Goal: Transaction & Acquisition: Purchase product/service

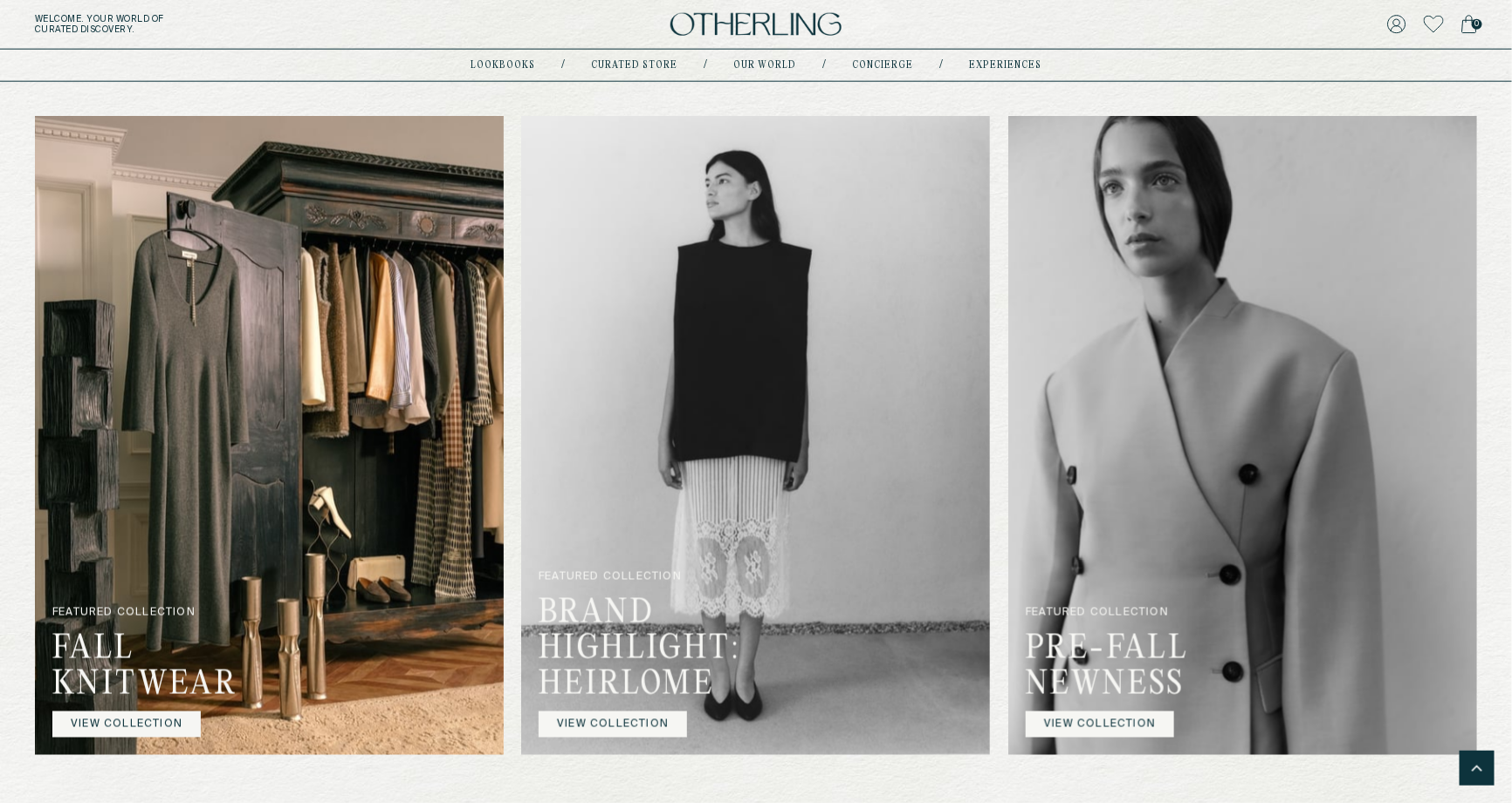
scroll to position [938, 0]
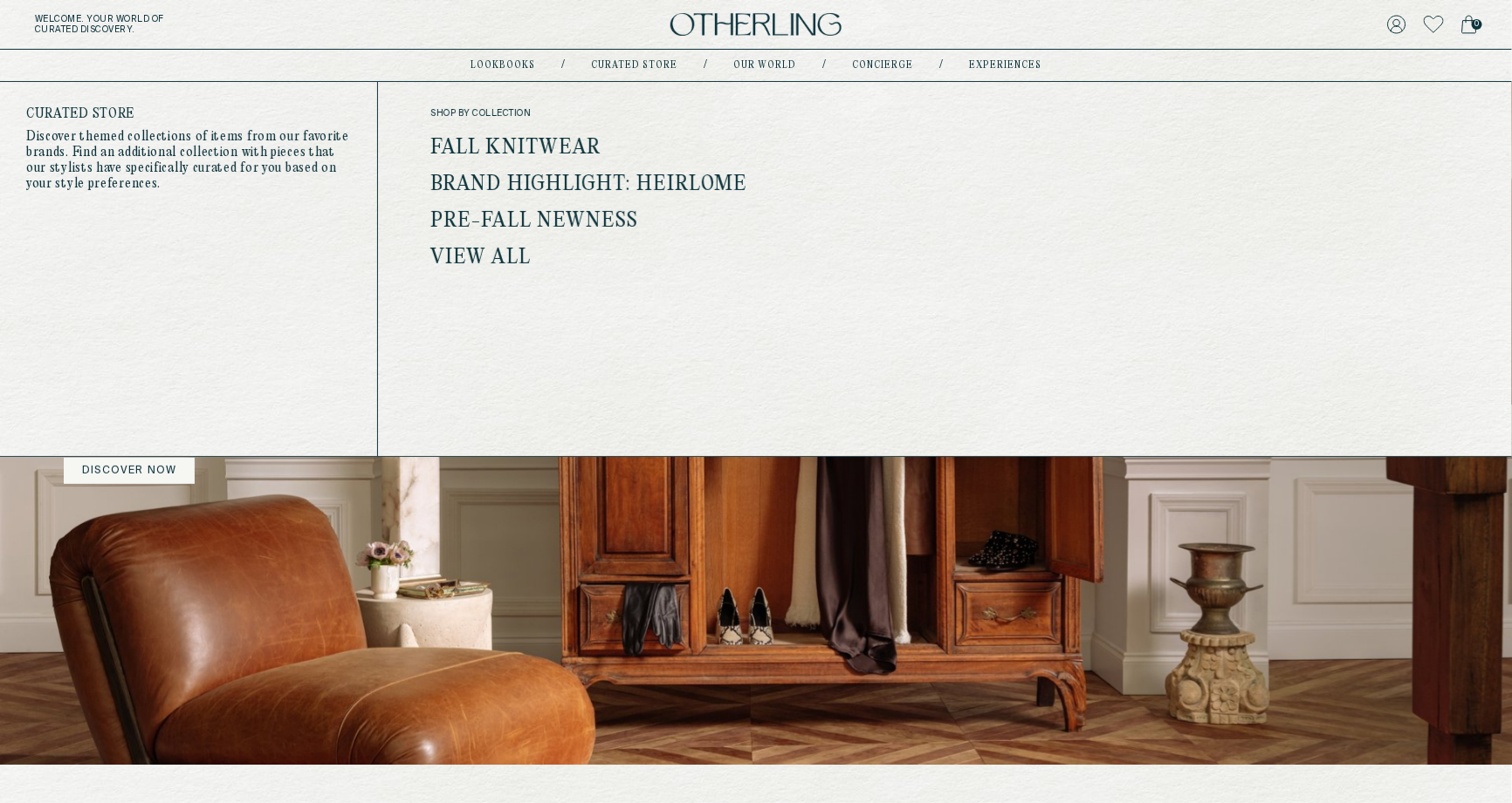
click at [560, 139] on link "Fall Knitwear" at bounding box center [515, 148] width 170 height 22
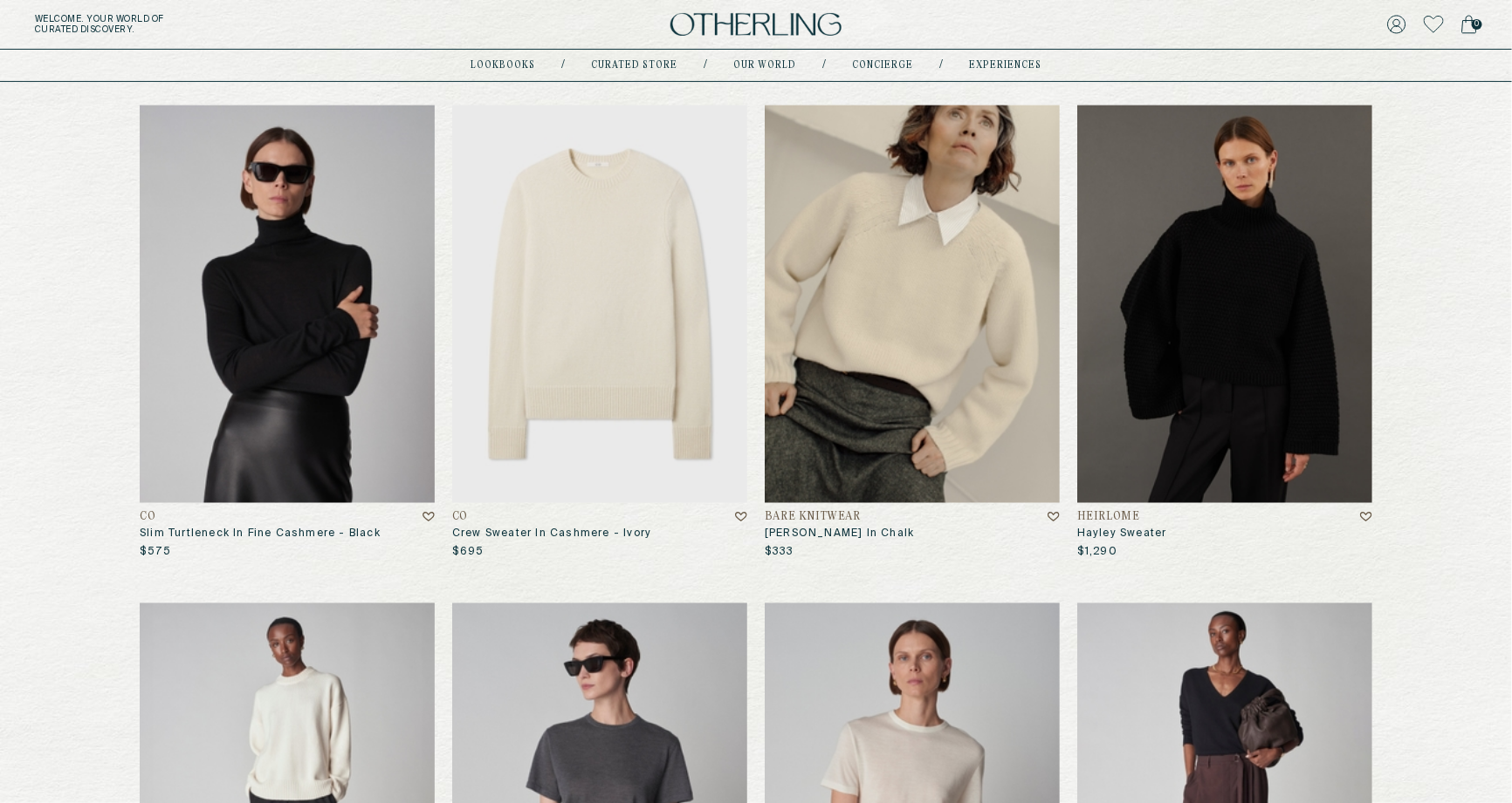
scroll to position [223, 0]
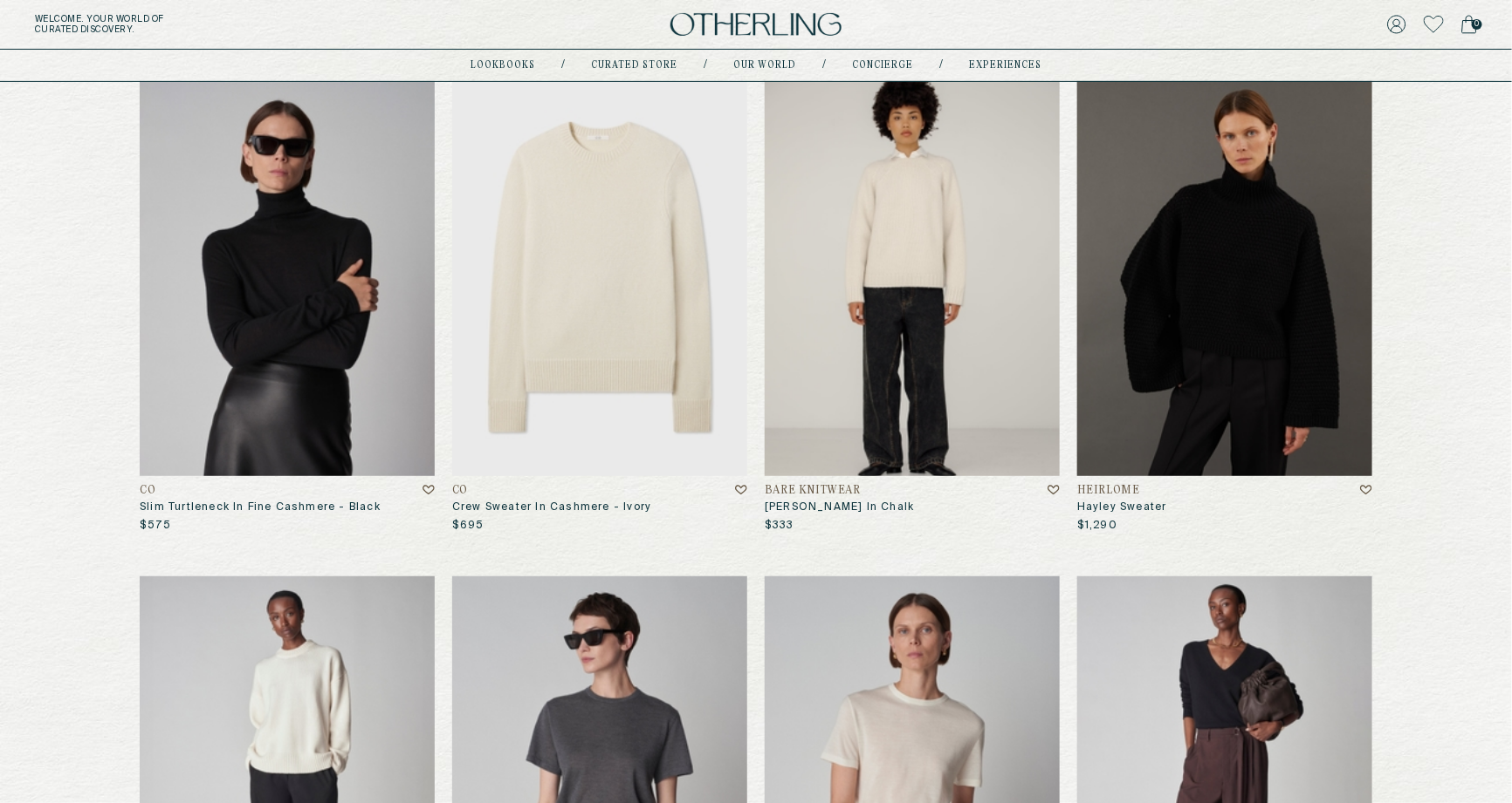
click at [960, 244] on img at bounding box center [911, 276] width 295 height 397
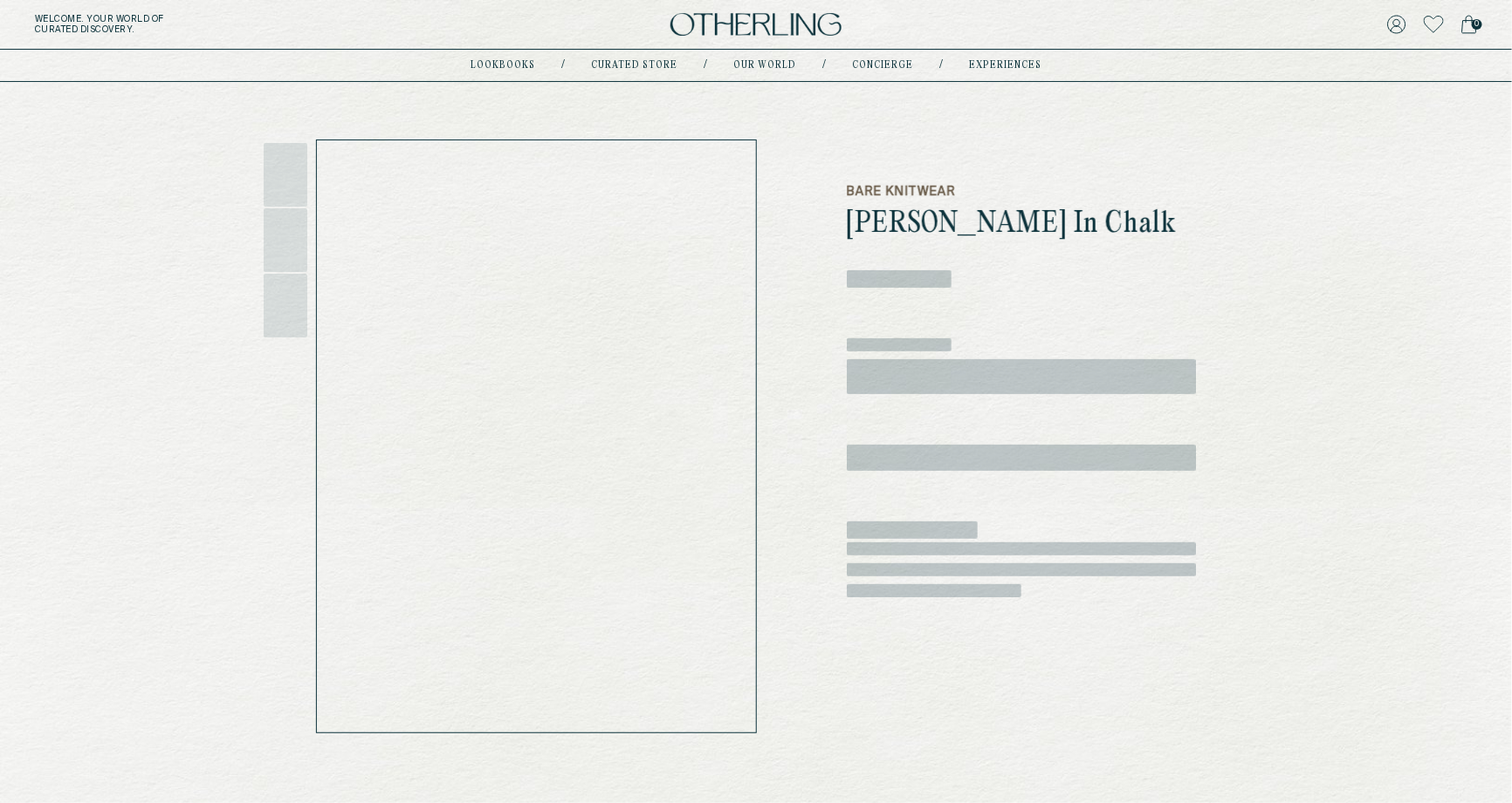
scroll to position [67, 0]
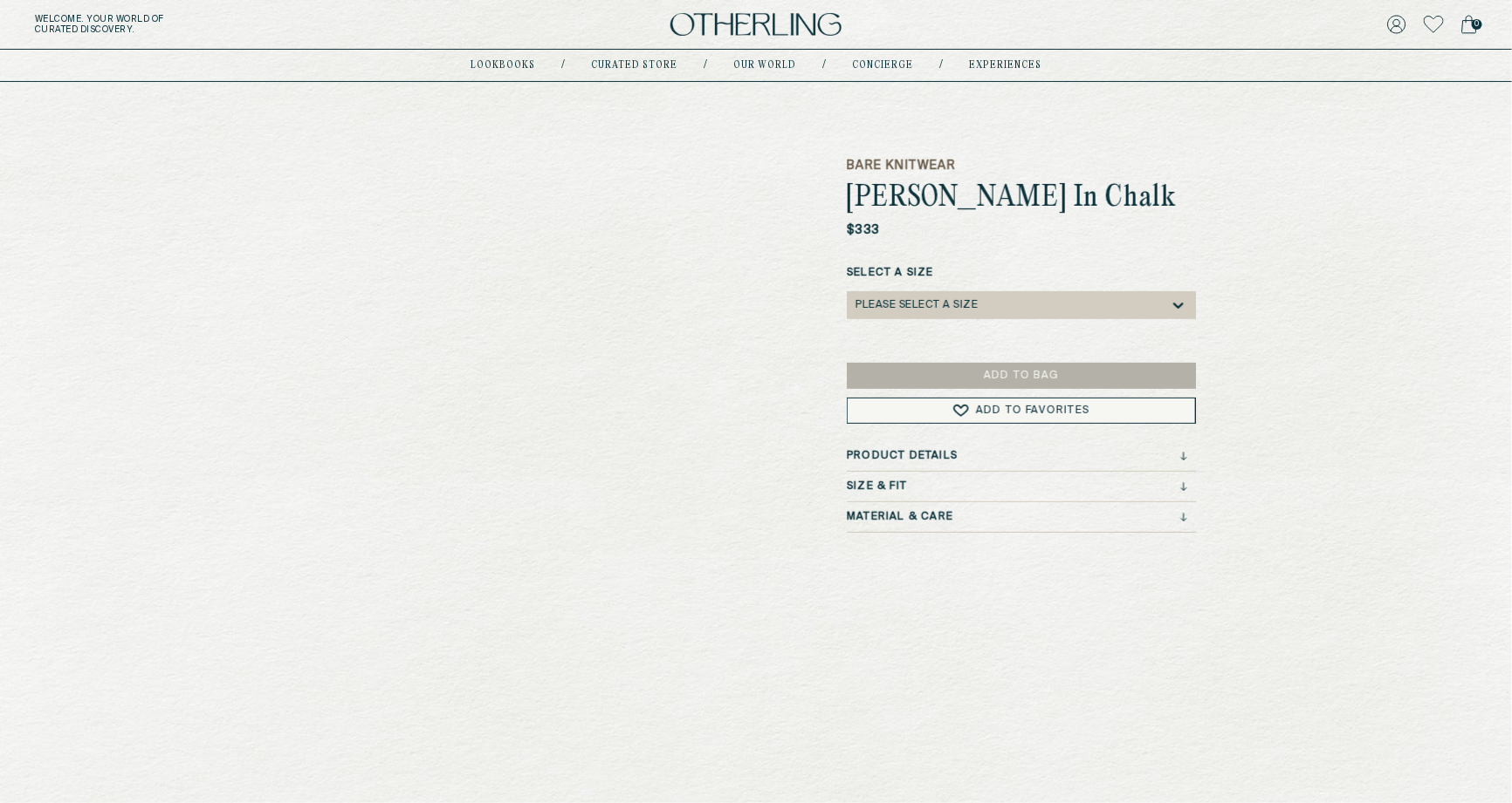
click at [901, 300] on div "Please select a Size" at bounding box center [916, 305] width 122 height 12
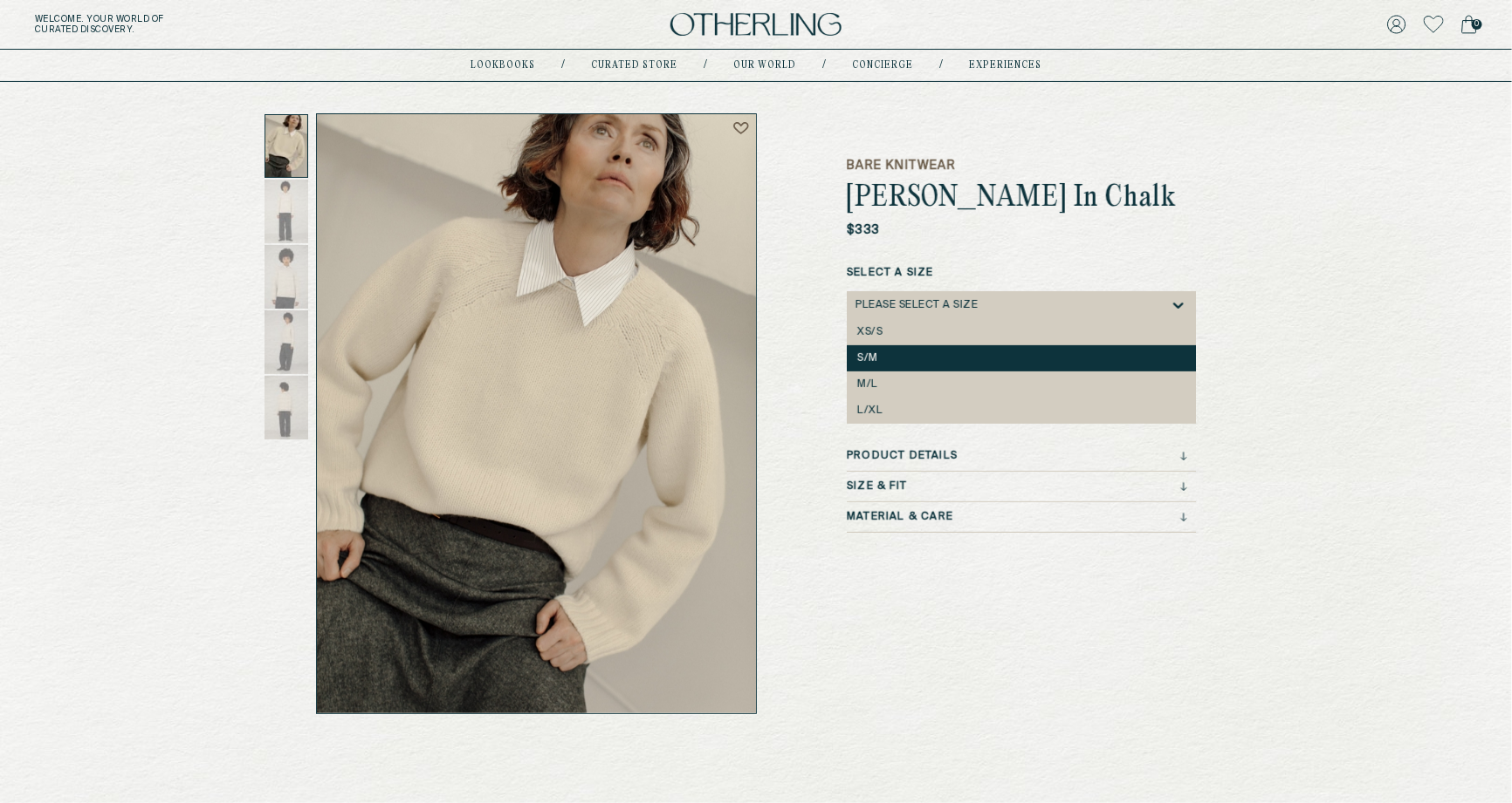
click at [888, 365] on div "S/M" at bounding box center [1020, 358] width 349 height 26
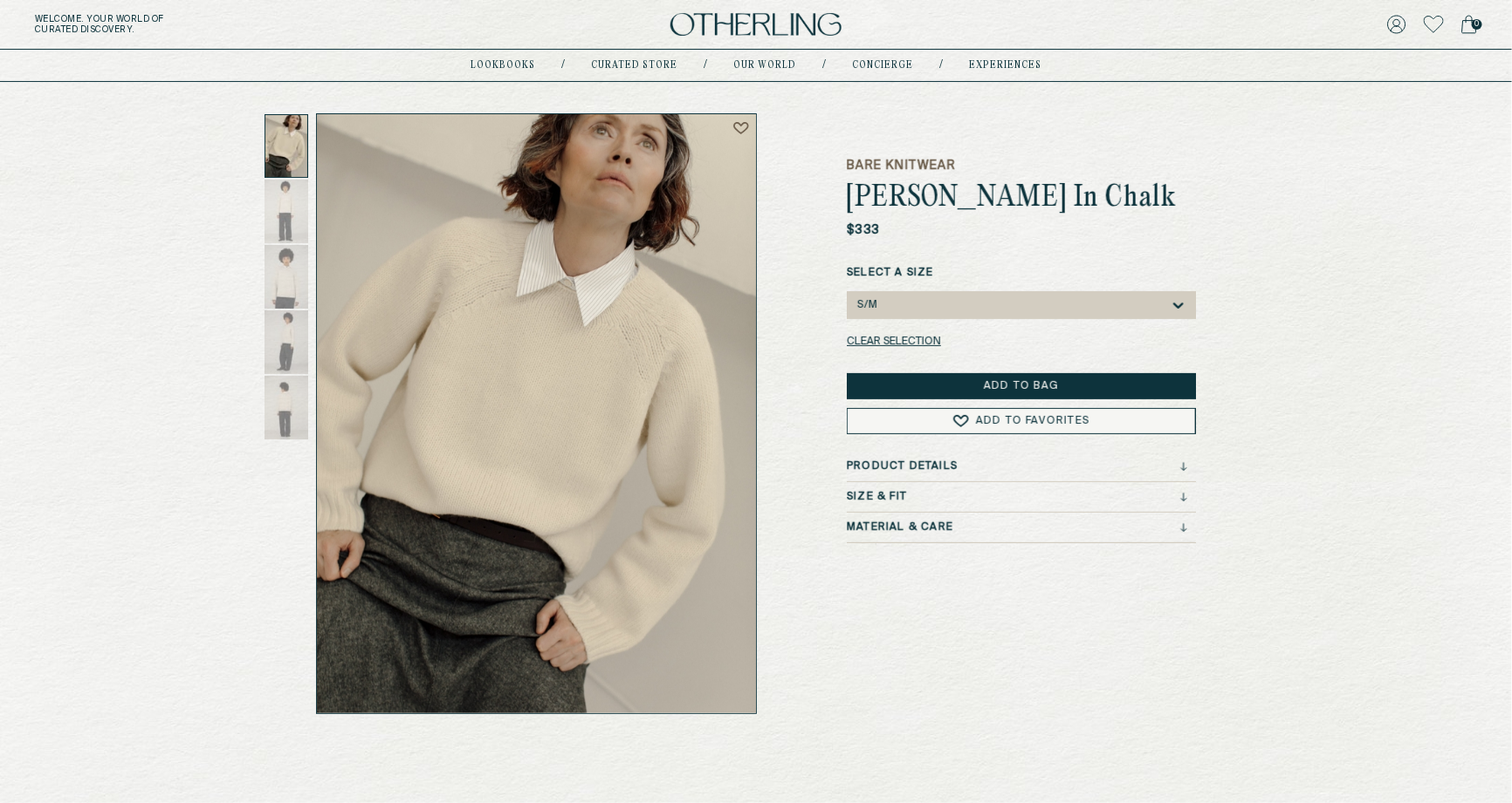
click at [983, 382] on button "Add to Bag" at bounding box center [1020, 386] width 349 height 26
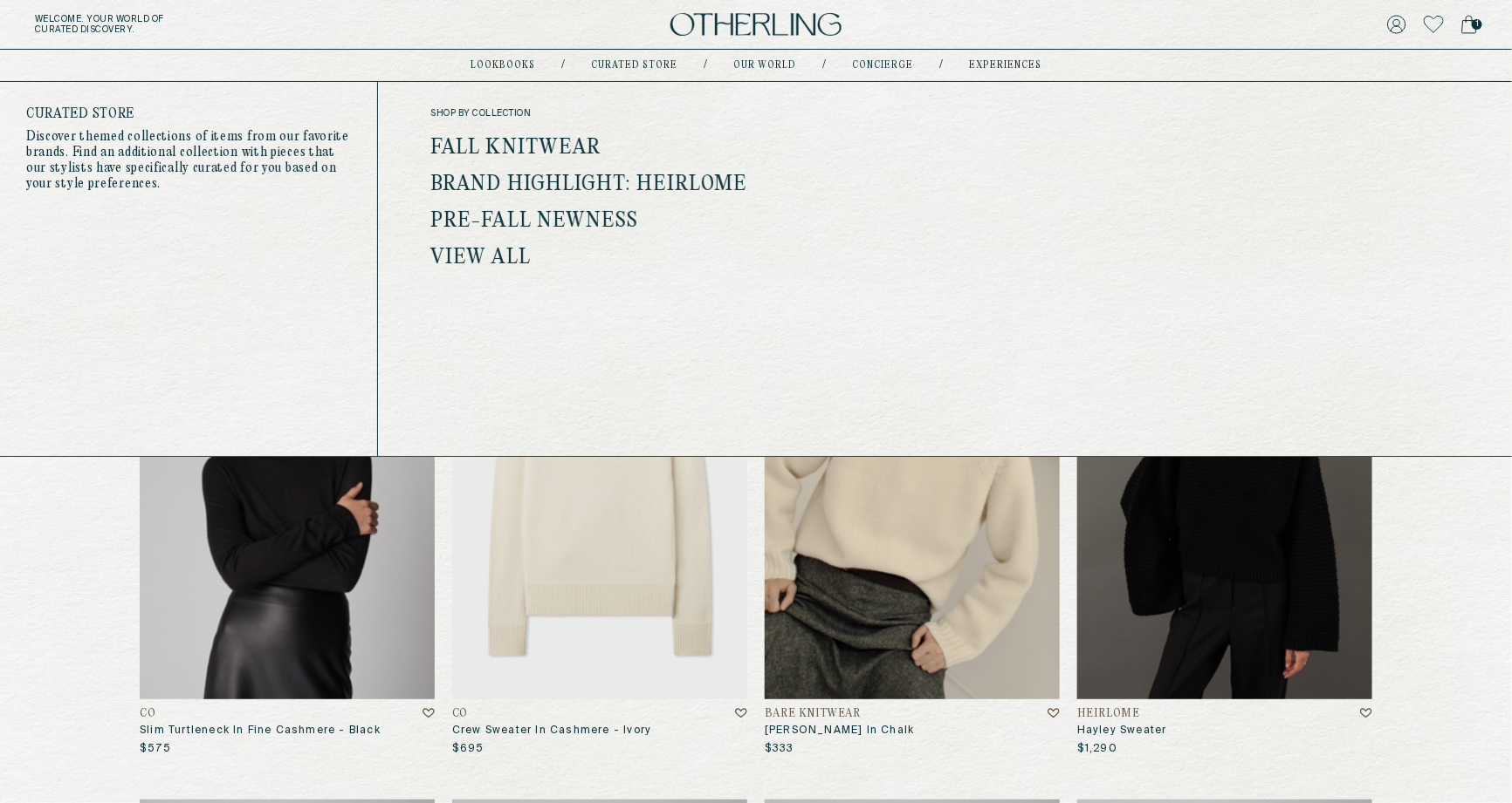
click at [574, 183] on link "Brand Highlight: Heirlome" at bounding box center [588, 185] width 317 height 22
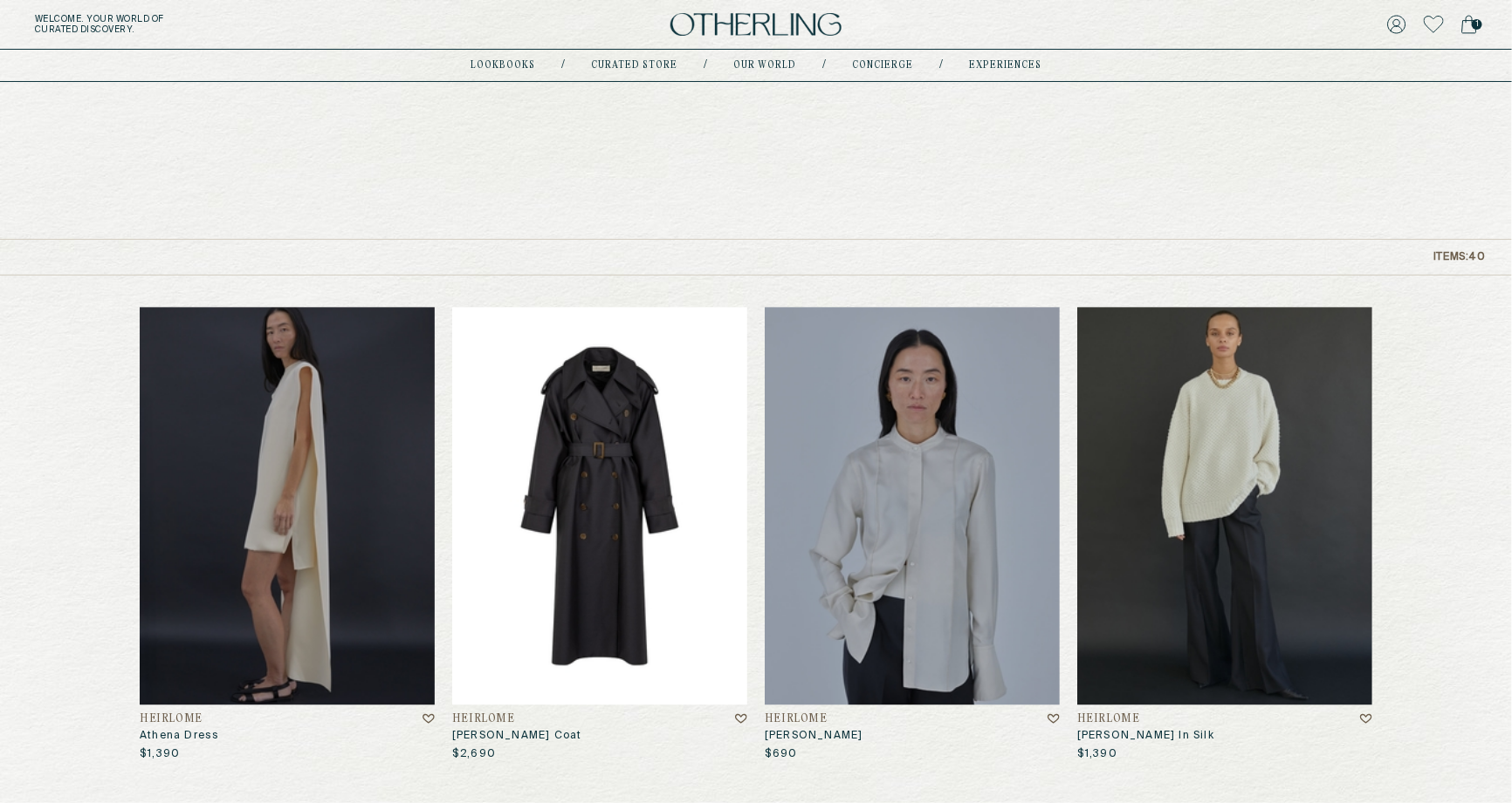
scroll to position [274, 0]
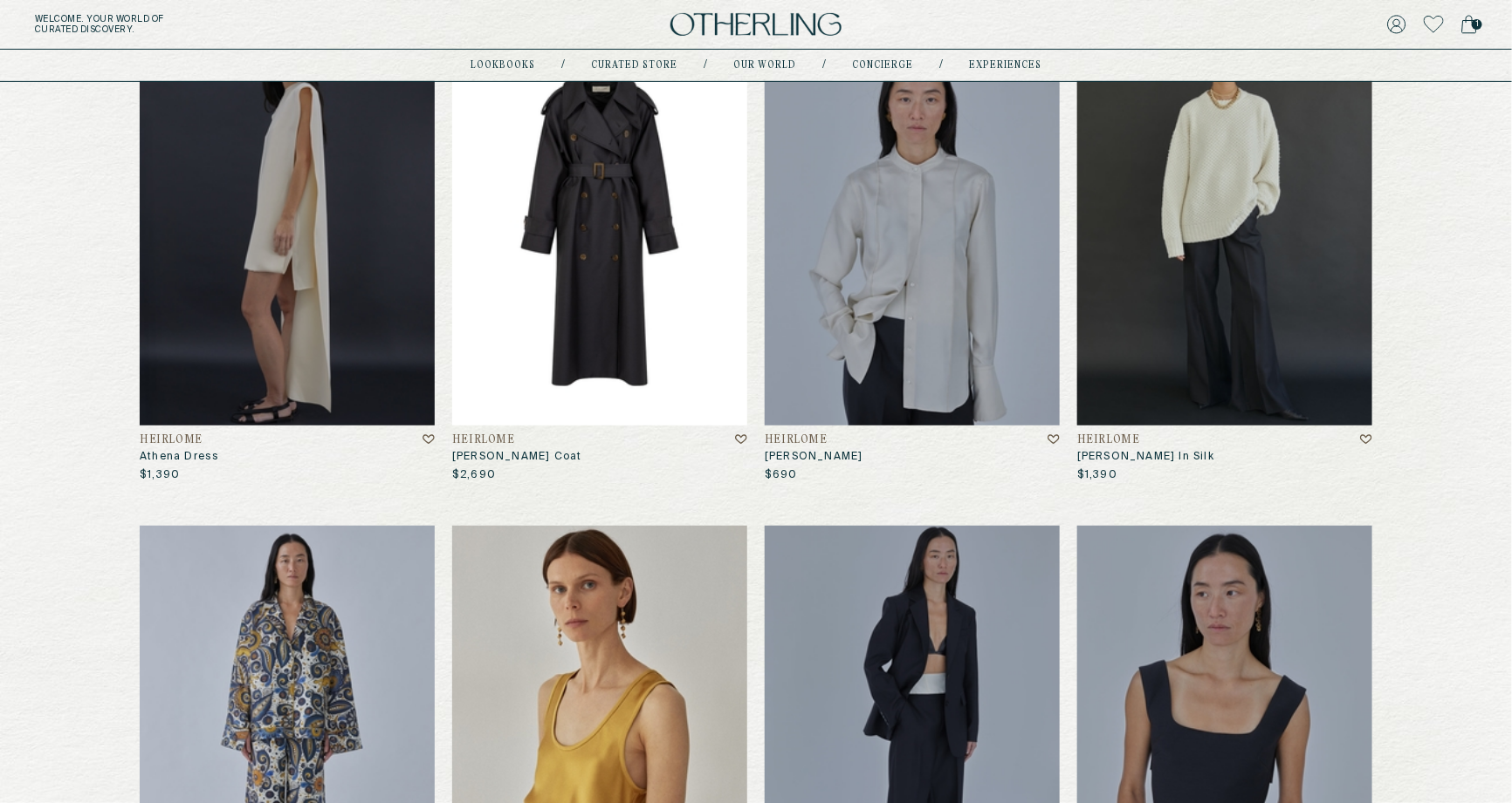
click at [609, 194] on img at bounding box center [600, 226] width 295 height 397
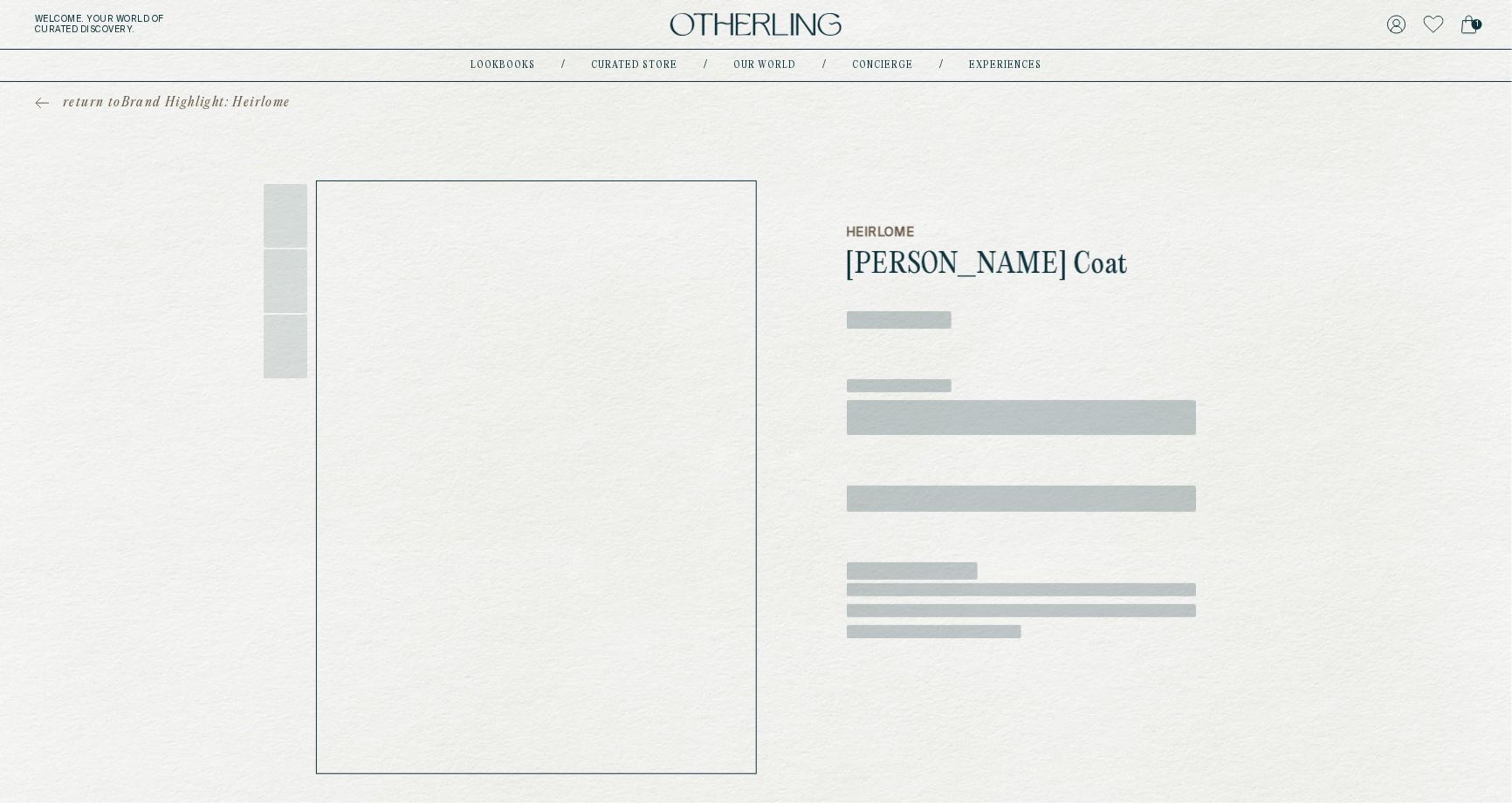
scroll to position [18, 0]
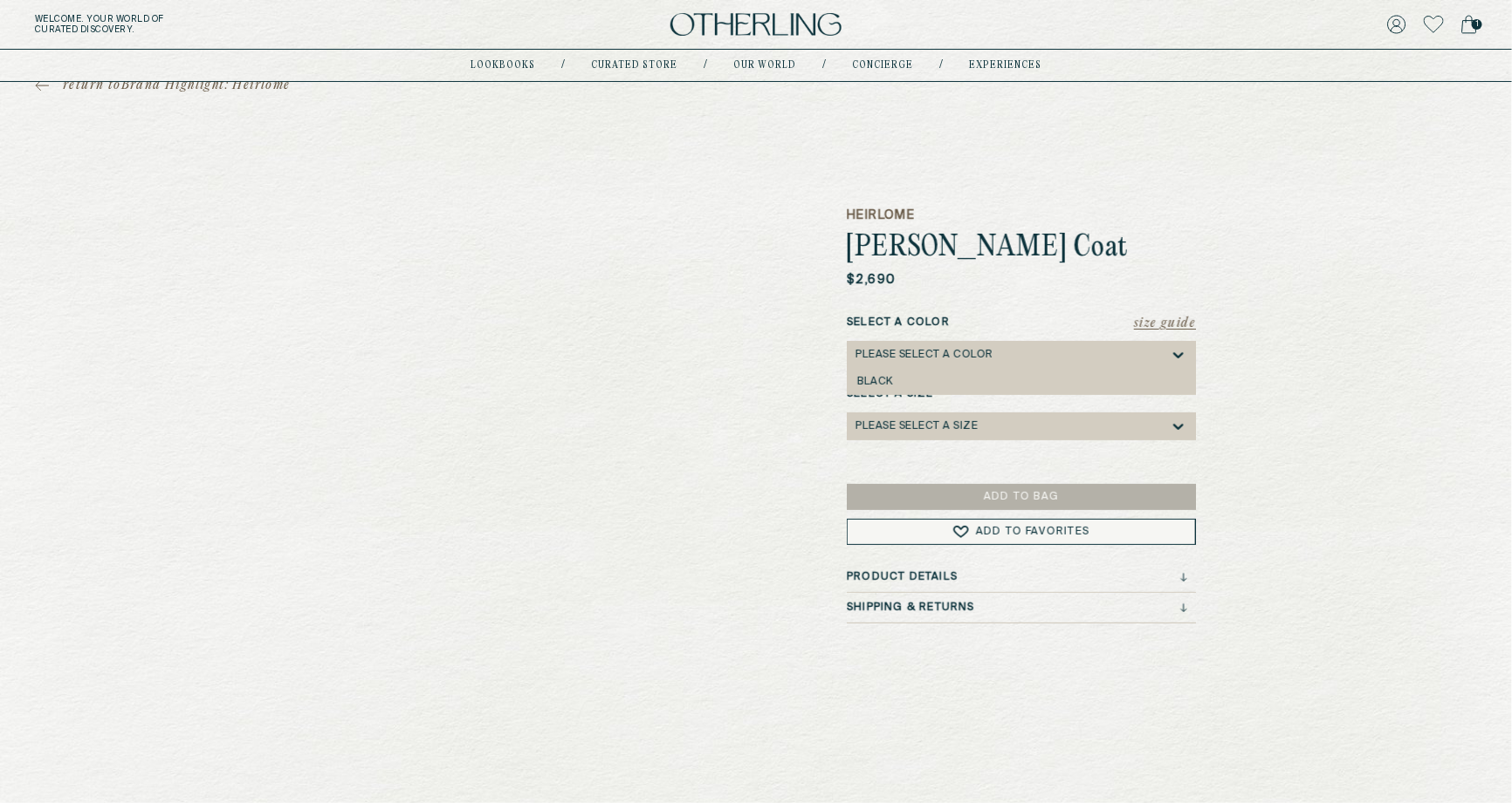
click at [932, 355] on div "Please select a Color" at bounding box center [925, 355] width 138 height 12
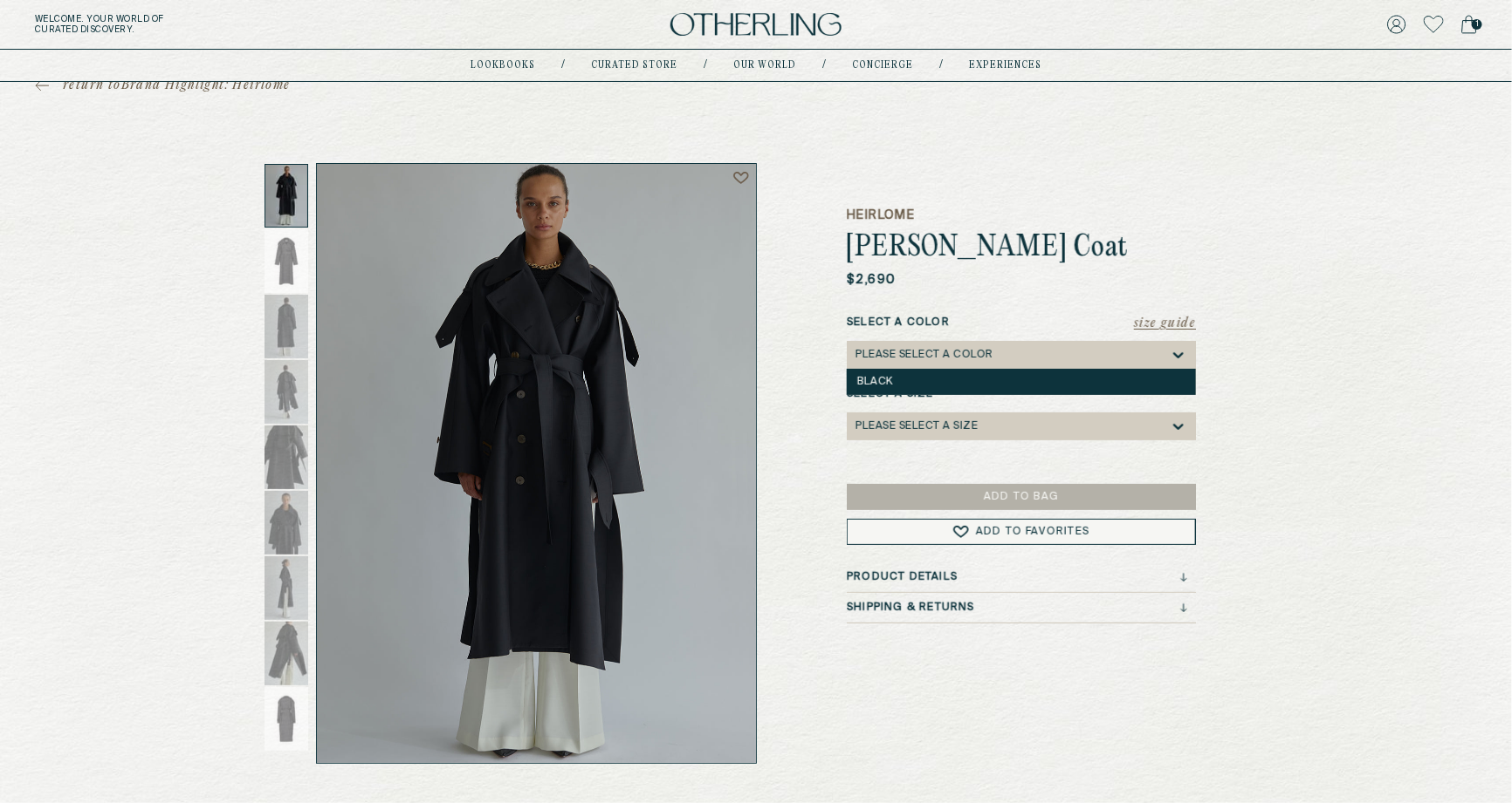
click at [918, 381] on div "Black" at bounding box center [1021, 381] width 328 height 12
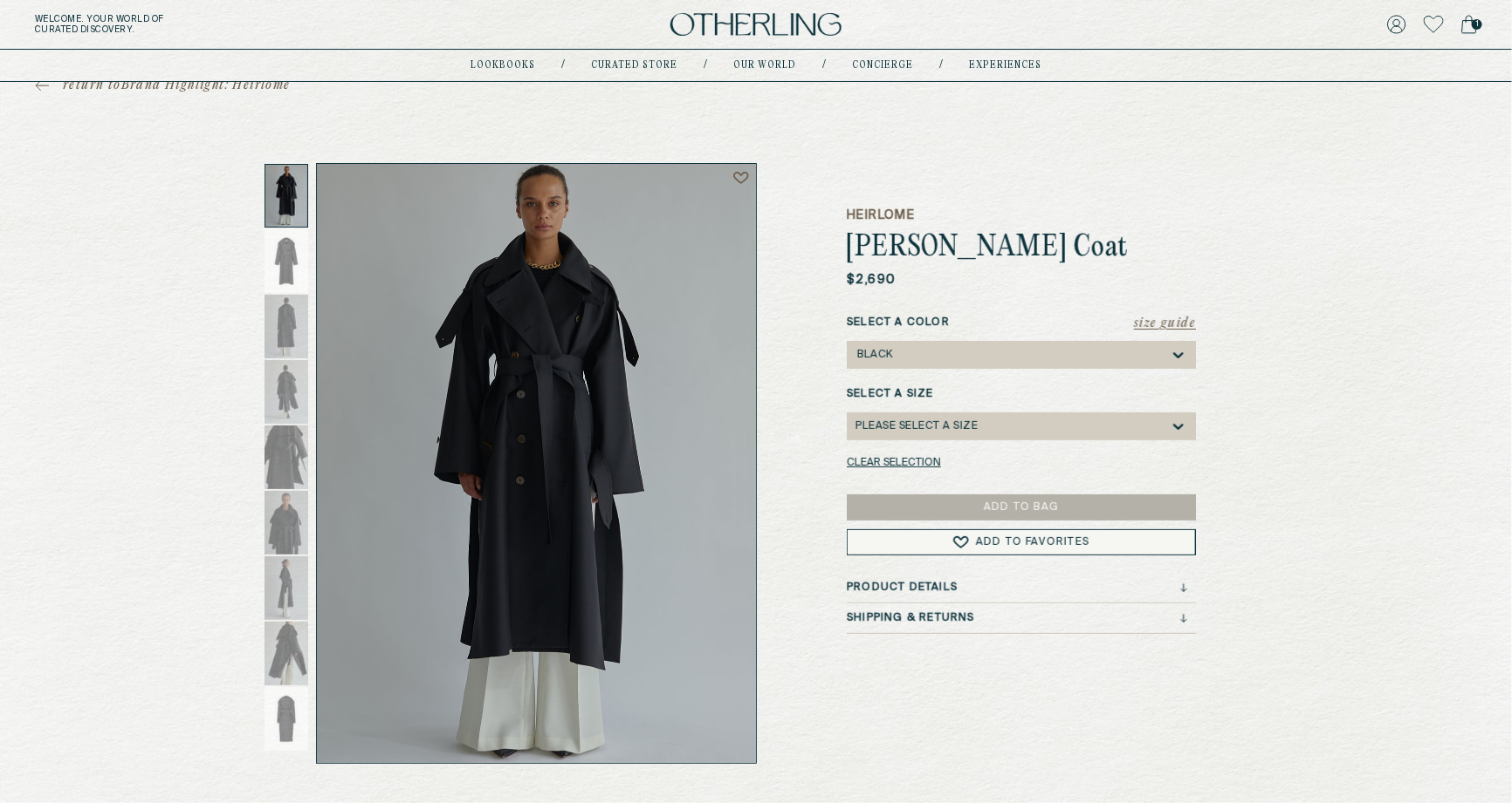
click at [913, 413] on div "Please select a Size" at bounding box center [1012, 426] width 314 height 28
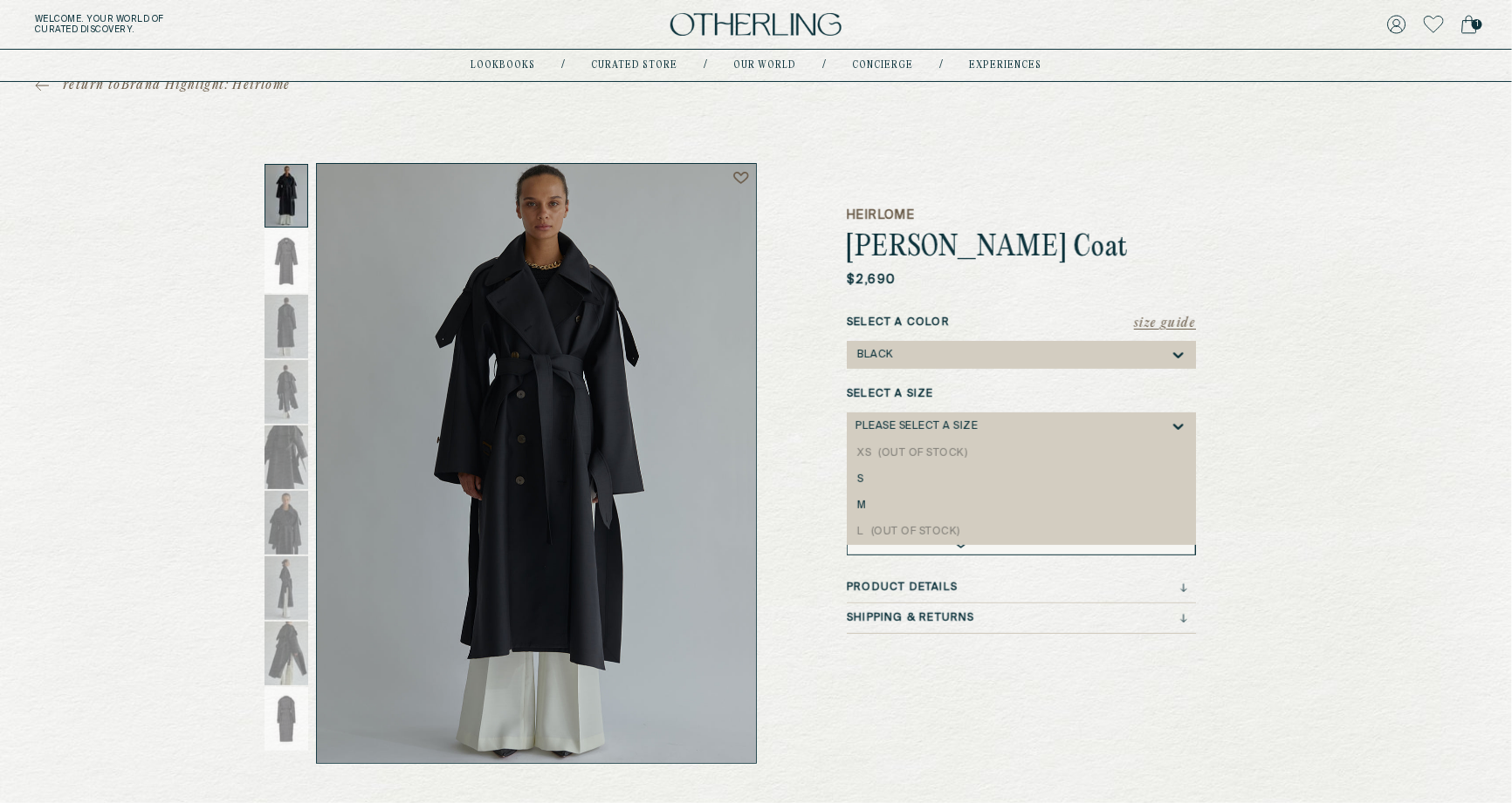
click at [1133, 166] on div "Heirlome Micaela Coat $2,690 Size Guide Select a Color Black Select a Size XS, …" at bounding box center [1020, 463] width 349 height 601
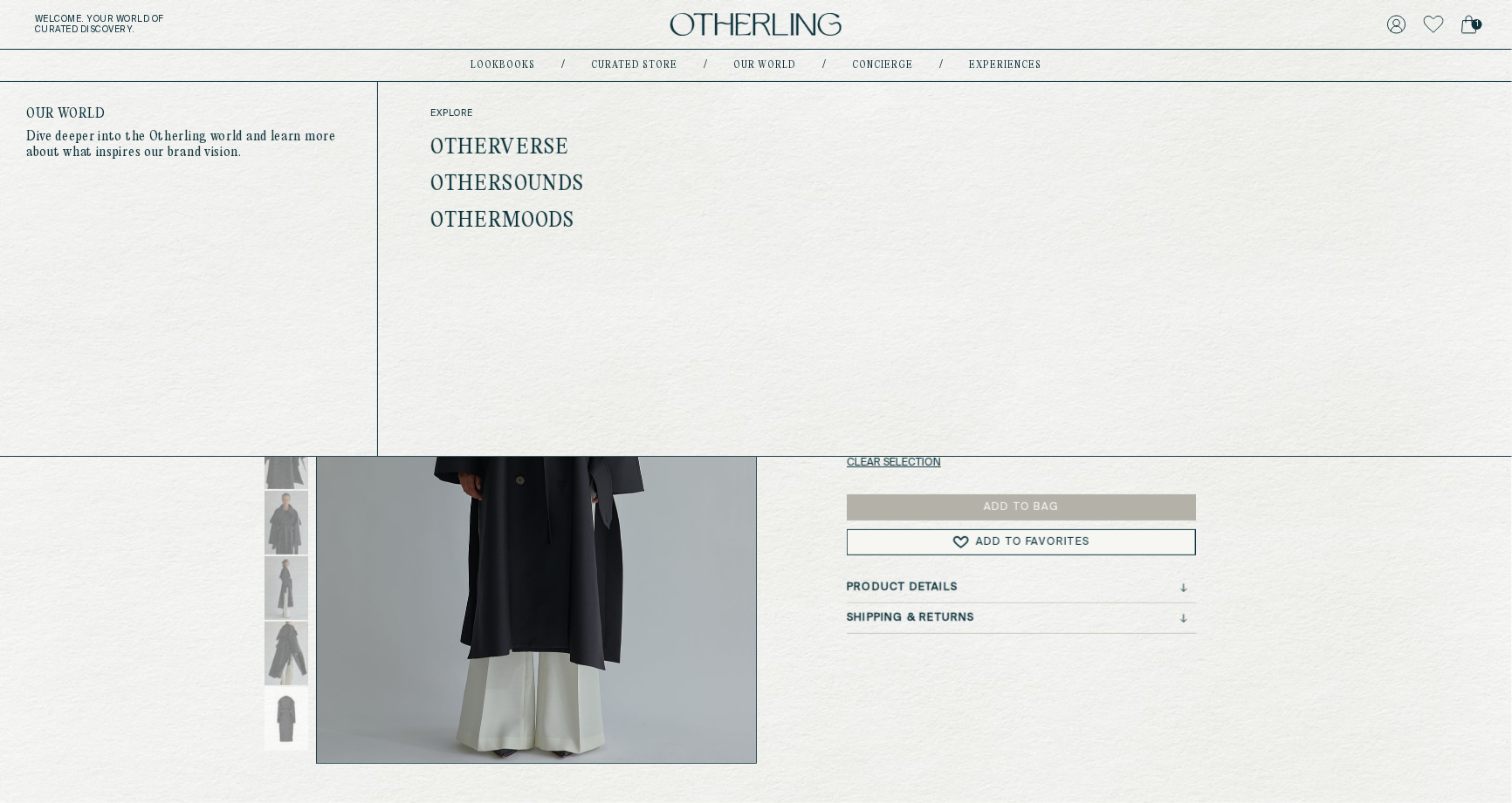
click at [564, 134] on div "explore Otherverse Othersounds Othermoods" at bounding box center [606, 169] width 352 height 123
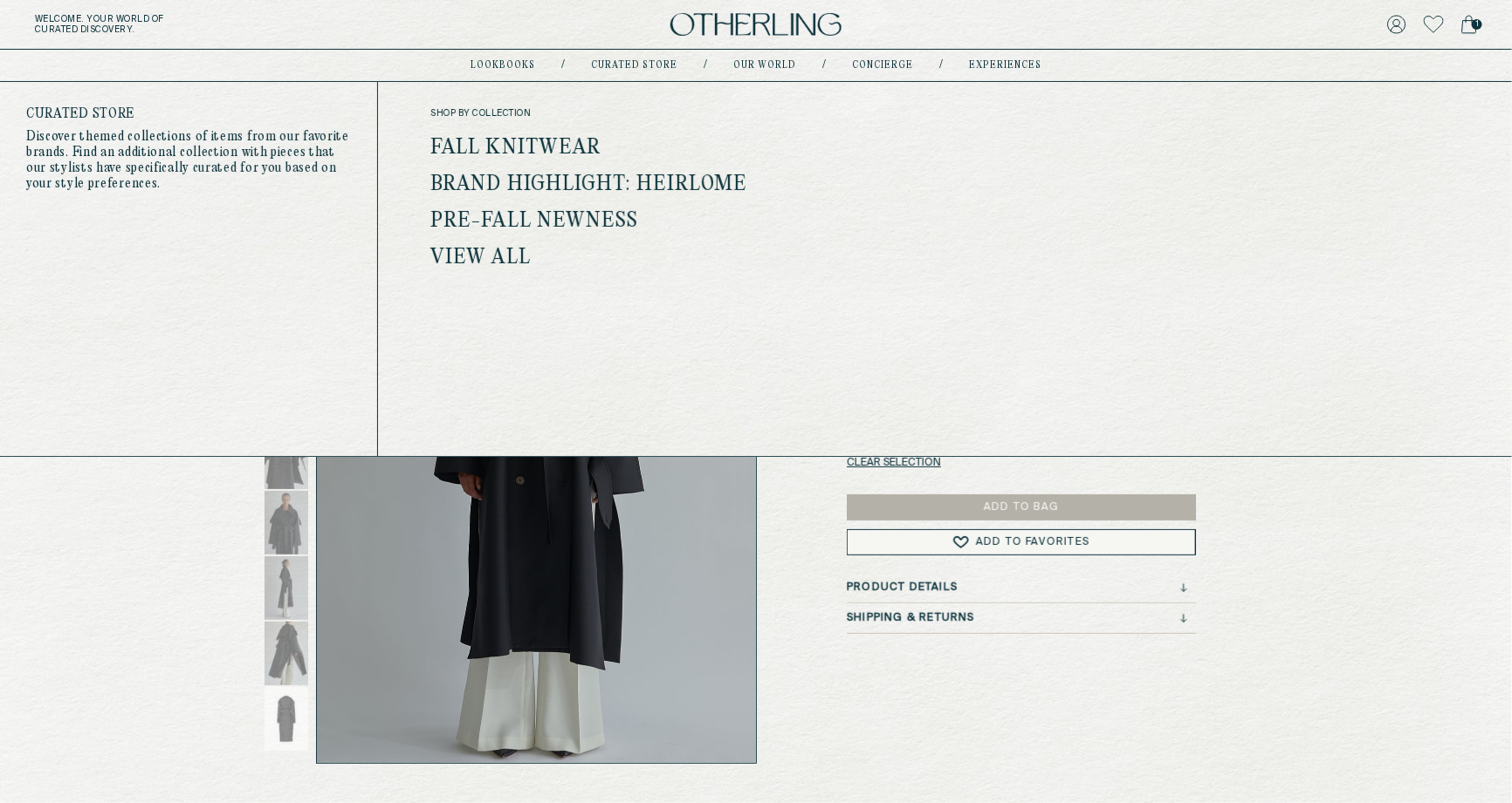
click at [535, 144] on link "Fall Knitwear" at bounding box center [515, 148] width 170 height 22
